Goal: Find specific page/section: Find specific page/section

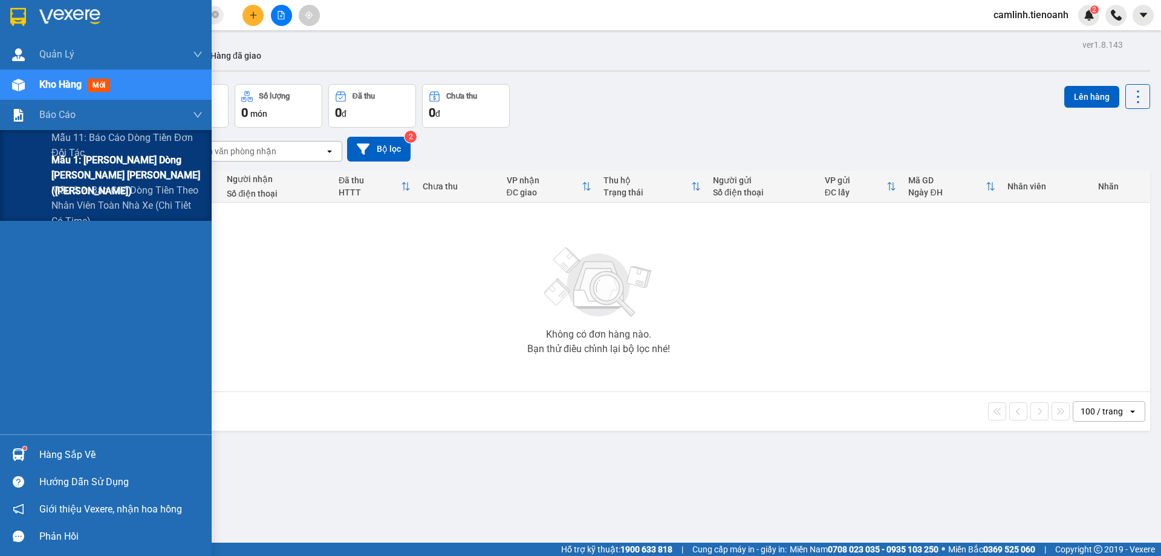
click at [56, 177] on span "Mẫu 1: [PERSON_NAME] dòng [PERSON_NAME] [PERSON_NAME] ([PERSON_NAME])" at bounding box center [126, 174] width 151 height 45
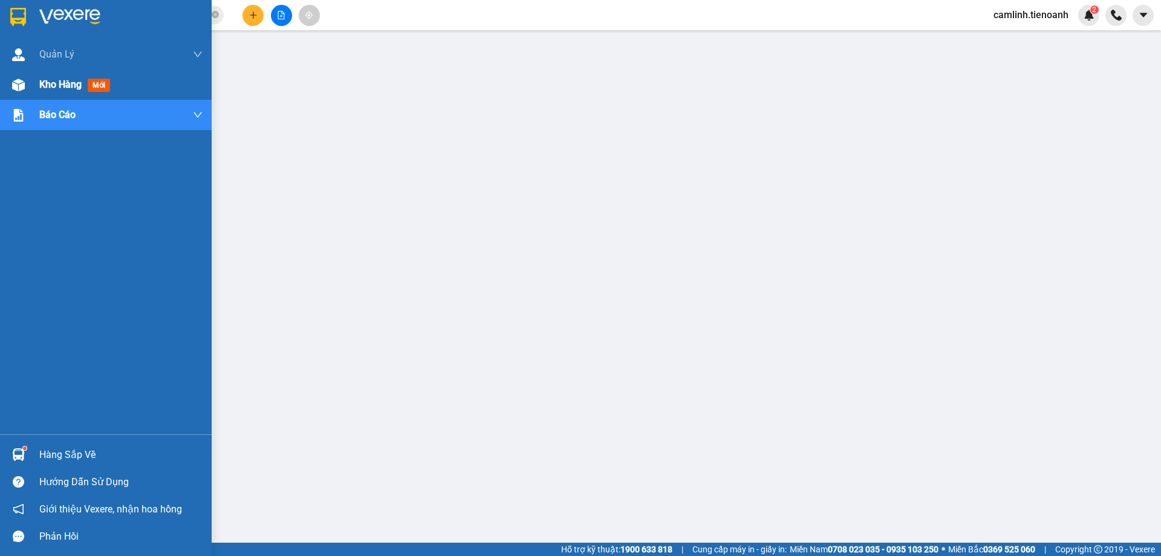
click at [25, 82] on div at bounding box center [18, 84] width 21 height 21
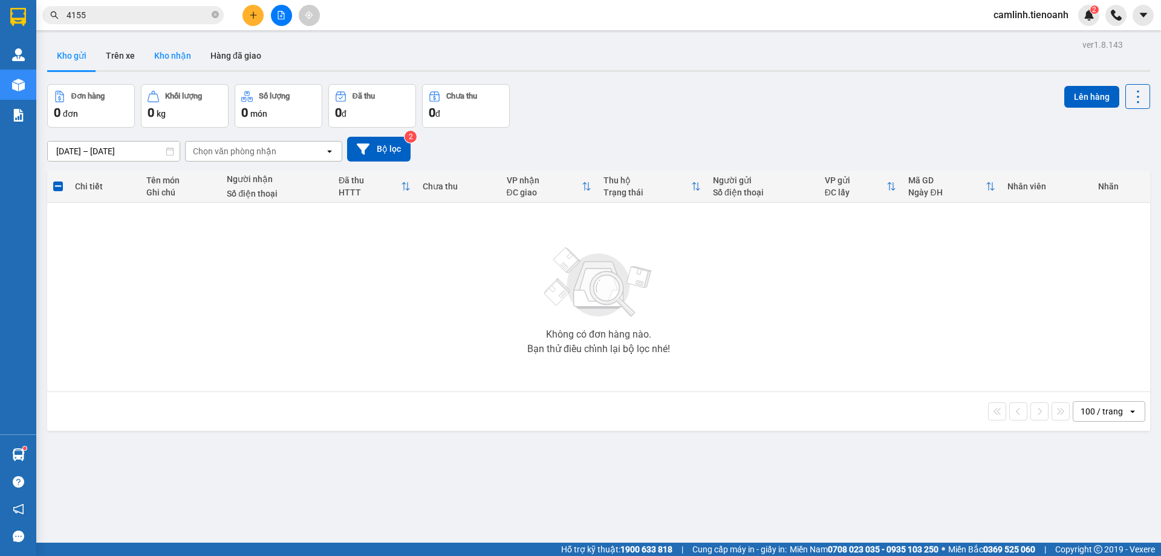
click at [166, 59] on button "Kho nhận" at bounding box center [172, 55] width 56 height 29
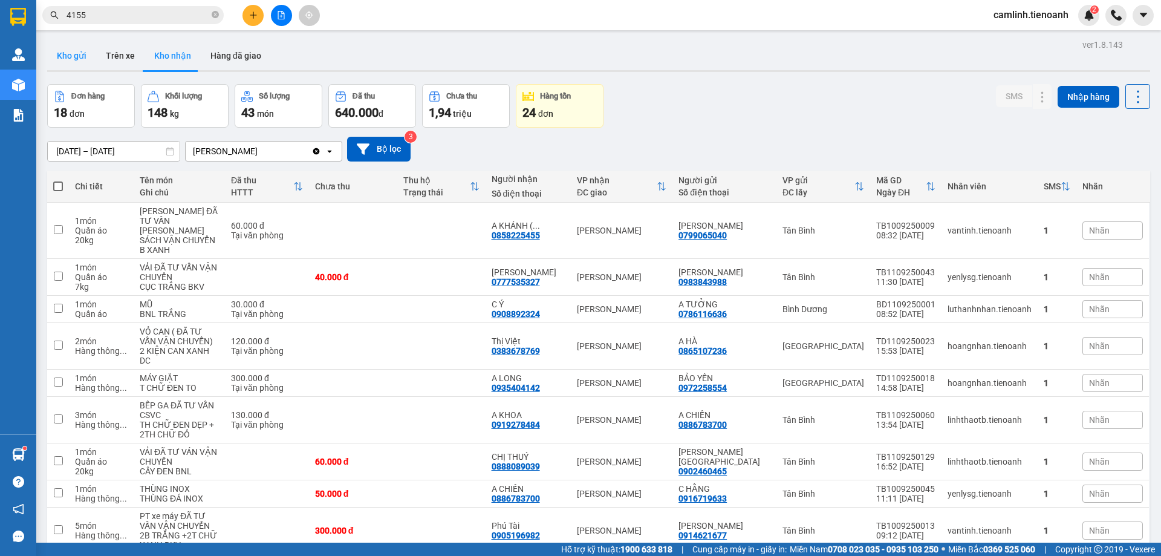
click at [85, 62] on button "Kho gửi" at bounding box center [71, 55] width 49 height 29
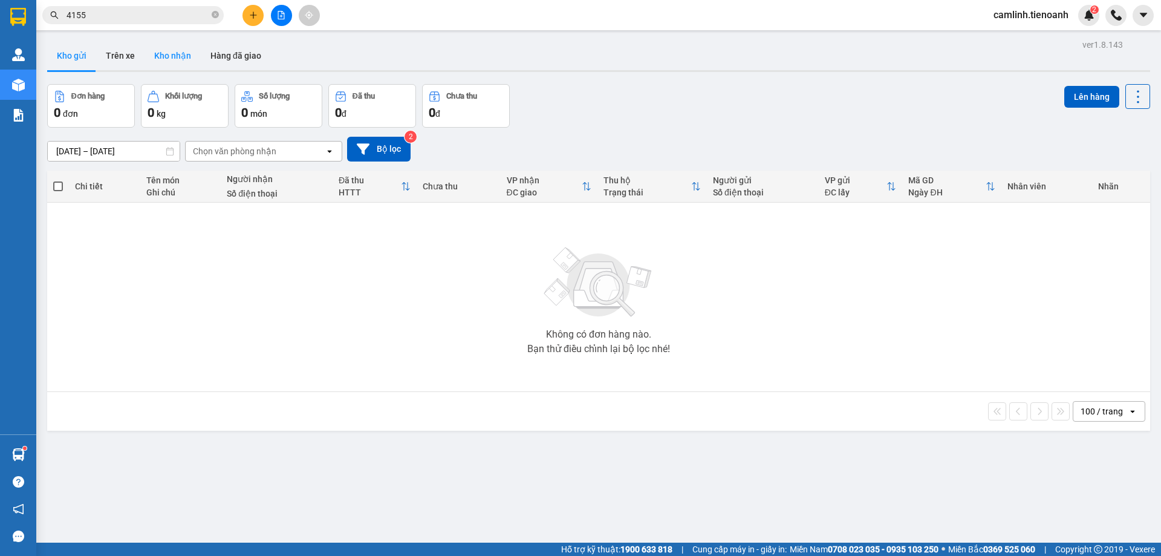
click at [170, 67] on button "Kho nhận" at bounding box center [172, 55] width 56 height 29
